Goal: Information Seeking & Learning: Understand process/instructions

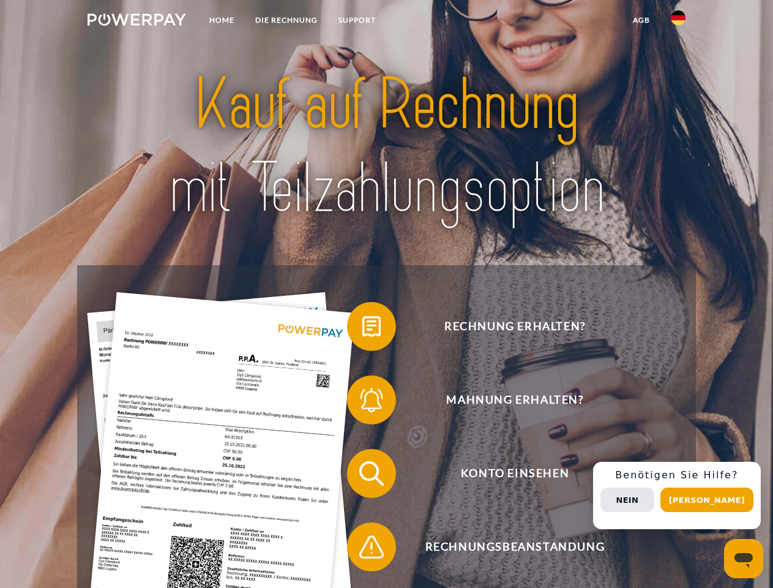
click at [136, 21] on img at bounding box center [137, 19] width 99 height 12
click at [678, 21] on img at bounding box center [678, 17] width 15 height 15
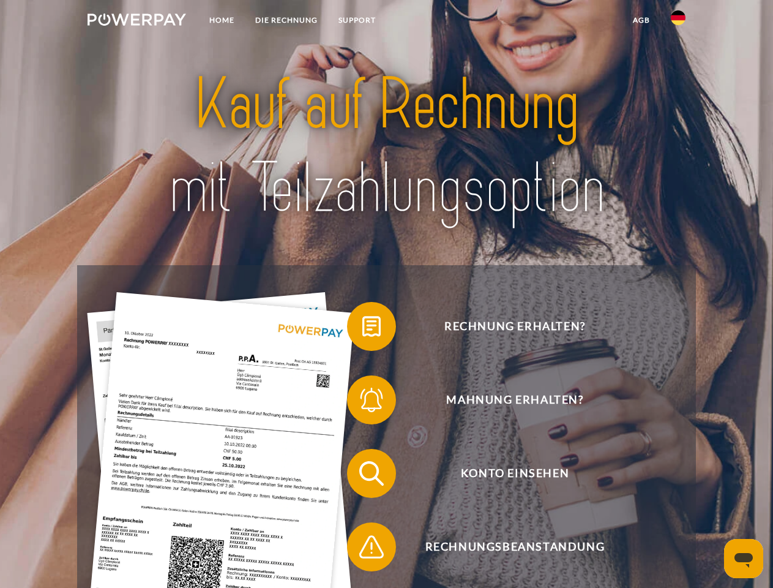
click at [641, 20] on link "agb" at bounding box center [641, 20] width 38 height 22
click at [362, 329] on span at bounding box center [353, 326] width 61 height 61
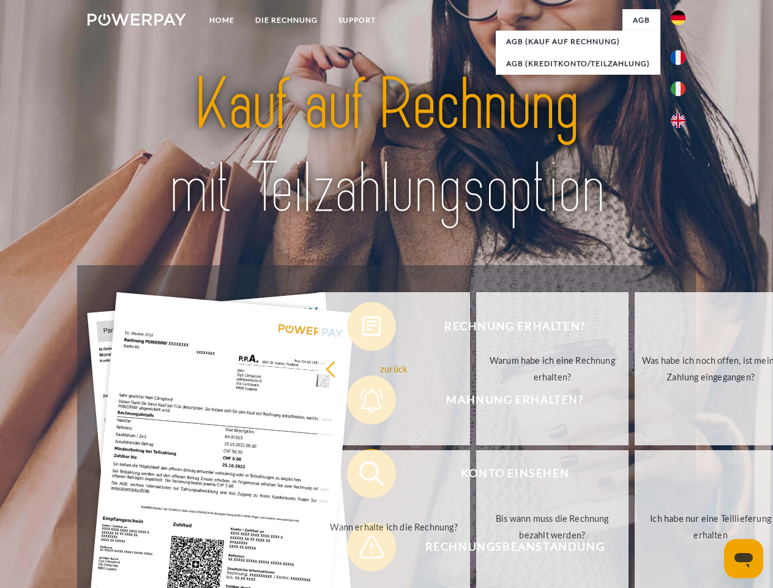
click at [362, 402] on div "Rechnung erhalten? Mahnung erhalten? Konto einsehen" at bounding box center [386, 510] width 618 height 490
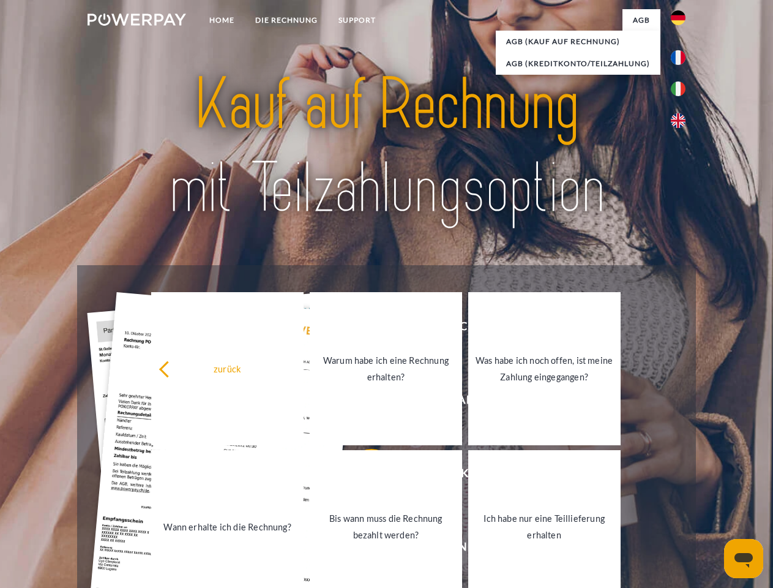
click at [362, 476] on link "Bis wann muss die Rechnung bezahlt werden?" at bounding box center [386, 526] width 152 height 153
click at [362, 549] on span at bounding box center [353, 546] width 61 height 61
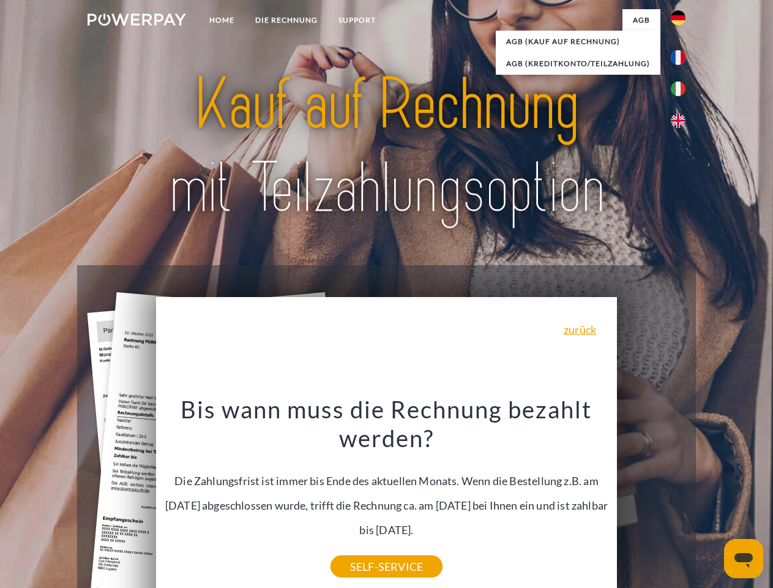
click at [681, 495] on div "Rechnung erhalten? Mahnung erhalten? Konto einsehen" at bounding box center [386, 510] width 618 height 490
click at [651, 498] on span "Konto einsehen" at bounding box center [515, 473] width 300 height 49
click at [711, 499] on header "Home DIE RECHNUNG SUPPORT" at bounding box center [386, 422] width 773 height 845
